Goal: Information Seeking & Learning: Learn about a topic

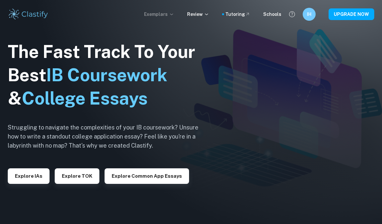
click at [170, 13] on p "Exemplars" at bounding box center [159, 14] width 30 height 7
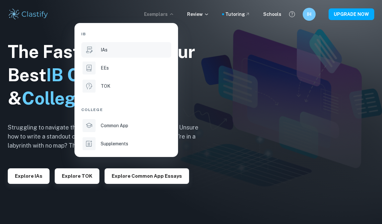
click at [93, 49] on div at bounding box center [89, 49] width 13 height 13
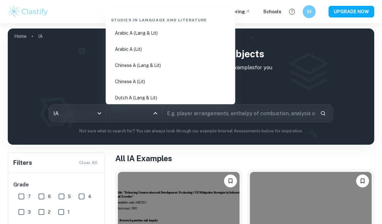
click at [144, 110] on input "All Subjects" at bounding box center [129, 113] width 41 height 12
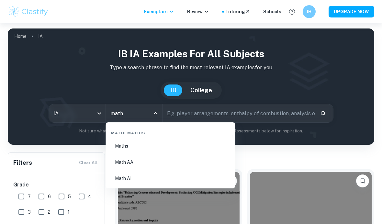
click at [130, 164] on li "Math AA" at bounding box center [171, 162] width 124 height 15
type input "Math AA"
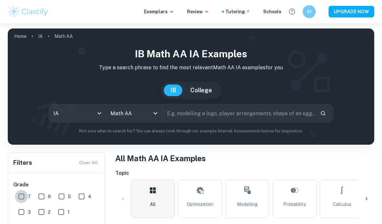
click at [23, 197] on input "7" at bounding box center [21, 196] width 13 height 13
checkbox input "true"
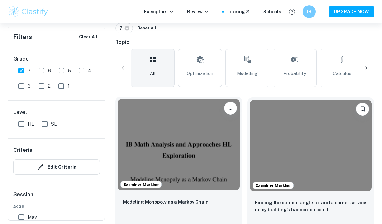
scroll to position [163, 0]
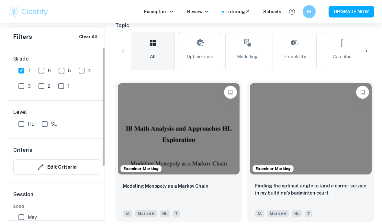
click at [30, 120] on label "HL" at bounding box center [24, 124] width 19 height 13
click at [28, 120] on input "HL" at bounding box center [21, 124] width 13 height 13
checkbox input "true"
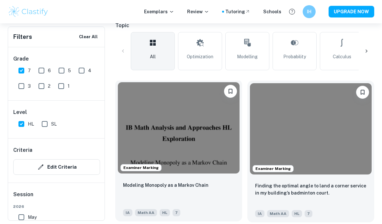
click at [182, 180] on div "Modeling Monopoly as a Markov Chain IA Math AA HL 7" at bounding box center [178, 198] width 127 height 45
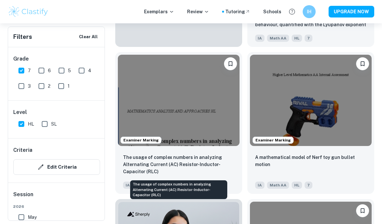
scroll to position [486, 0]
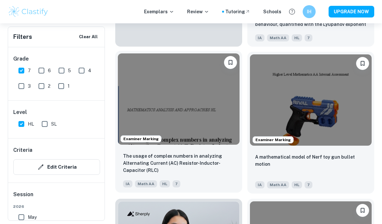
click at [164, 153] on div "The usage of complex numbers in analyzing Alternating Current (AC) Resistor-Ind…" at bounding box center [178, 169] width 127 height 45
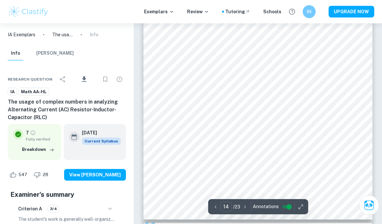
scroll to position [4722, 0]
type input "15"
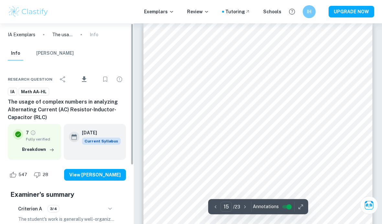
scroll to position [4745, 0]
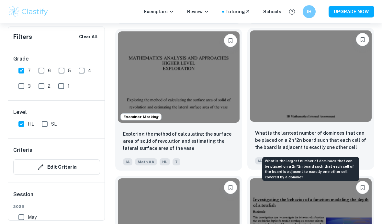
scroll to position [953, 0]
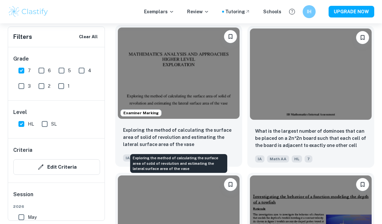
click at [148, 130] on p "Exploring the method of calculating the surface area of solid of revolution and…" at bounding box center [178, 137] width 111 height 21
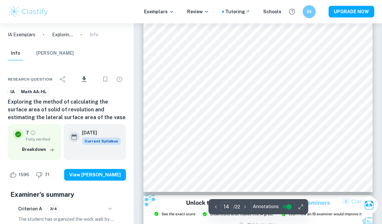
scroll to position [4552, 0]
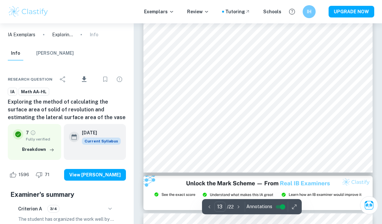
type input "14"
